Goal: Information Seeking & Learning: Learn about a topic

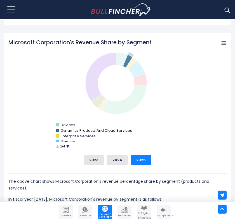
scroll to position [192, 0]
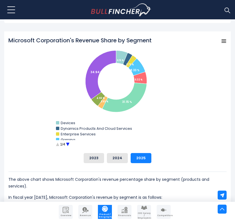
click at [69, 144] on circle "Microsoft Corporation's Revenue Share by Segment" at bounding box center [68, 144] width 9 height 9
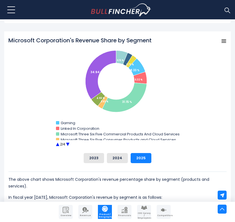
click at [68, 144] on circle "Microsoft Corporation's Revenue Share by Segment" at bounding box center [68, 144] width 9 height 9
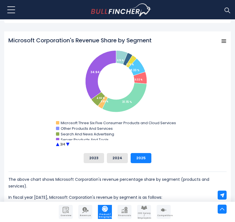
click at [68, 143] on circle "Microsoft Corporation's Revenue Share by Segment" at bounding box center [68, 144] width 9 height 9
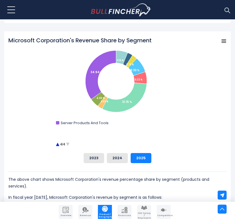
click at [57, 144] on circle "Microsoft Corporation's Revenue Share by Segment" at bounding box center [57, 144] width 9 height 9
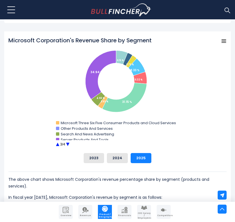
click at [57, 144] on circle "Microsoft Corporation's Revenue Share by Segment" at bounding box center [57, 144] width 9 height 9
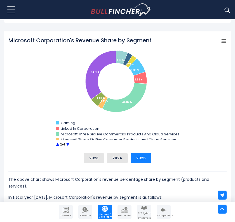
click at [58, 146] on circle "Microsoft Corporation's Revenue Share by Segment" at bounding box center [57, 144] width 9 height 9
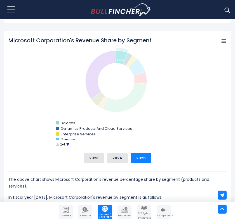
click at [64, 123] on text "Devices" at bounding box center [68, 122] width 15 height 5
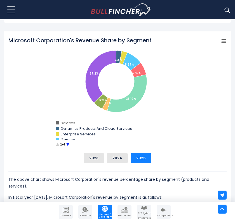
click at [64, 122] on text "Devices" at bounding box center [68, 122] width 15 height 5
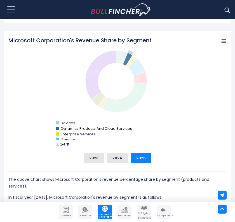
click at [57, 128] on rect "Microsoft Corporation's Revenue Share by Segment" at bounding box center [57, 128] width 3 height 3
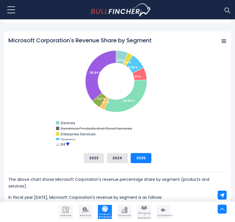
click at [61, 128] on text "Dynamics Products And Cloud Services" at bounding box center [96, 128] width 71 height 5
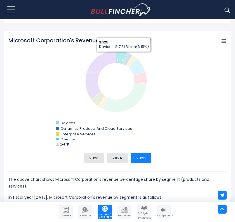
click at [124, 56] on icon "Microsoft Corporation's Revenue Share by Segment" at bounding box center [121, 57] width 11 height 14
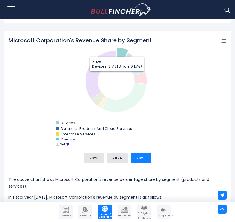
click at [117, 55] on icon "Microsoft Corporation's Revenue Share by Segment" at bounding box center [122, 55] width 11 height 14
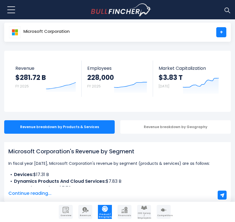
scroll to position [16, 0]
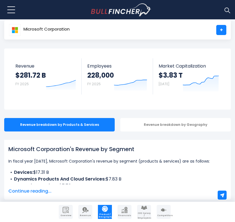
click at [37, 189] on span "Continue reading..." at bounding box center [117, 191] width 218 height 7
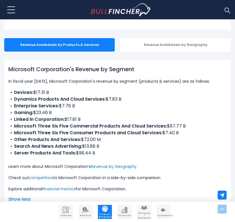
scroll to position [104, 0]
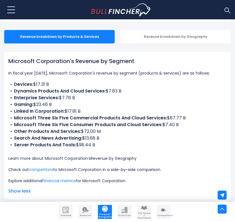
click at [97, 158] on link "Revenue by Geography" at bounding box center [114, 158] width 46 height 6
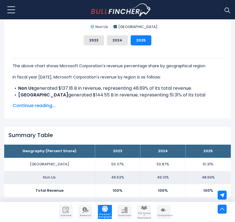
scroll to position [325, 0]
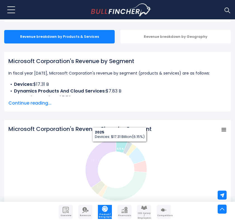
click at [120, 145] on icon "Microsoft Corporation's Revenue Share by Segment" at bounding box center [121, 146] width 11 height 14
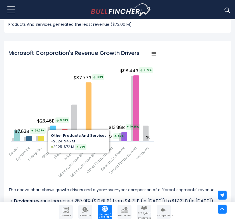
scroll to position [789, 0]
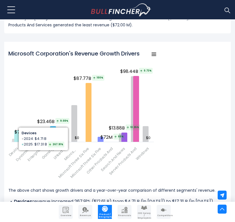
click at [16, 137] on icon "Microsoft Corporation's Revenue Growth Drivers" at bounding box center [17, 135] width 6 height 11
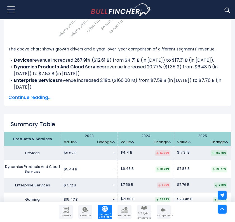
scroll to position [929, 0]
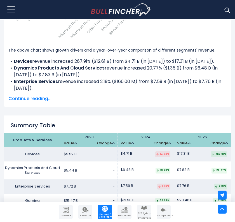
click at [123, 214] on link "Financials" at bounding box center [125, 212] width 14 height 14
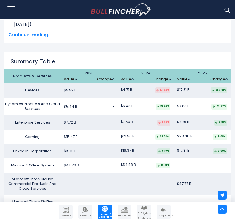
scroll to position [997, 0]
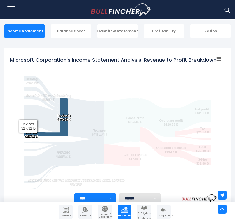
click at [28, 134] on text "Devices ​ $17.31 B ​ Devices ​ $17.31 B" at bounding box center [31, 133] width 13 height 7
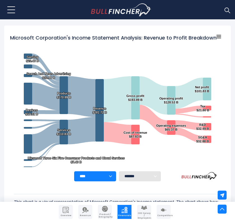
scroll to position [125, 0]
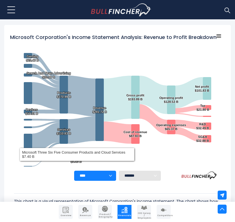
click at [100, 177] on select "**** **** **** **** **** ****" at bounding box center [95, 176] width 42 height 10
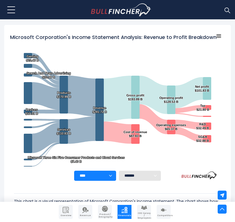
select select "****"
click at [74, 171] on select "**** **** **** **** **** ****" at bounding box center [95, 176] width 42 height 10
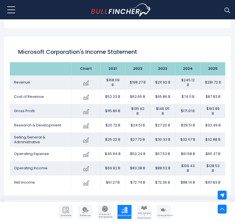
scroll to position [350, 0]
